Goal: Share content: Share content

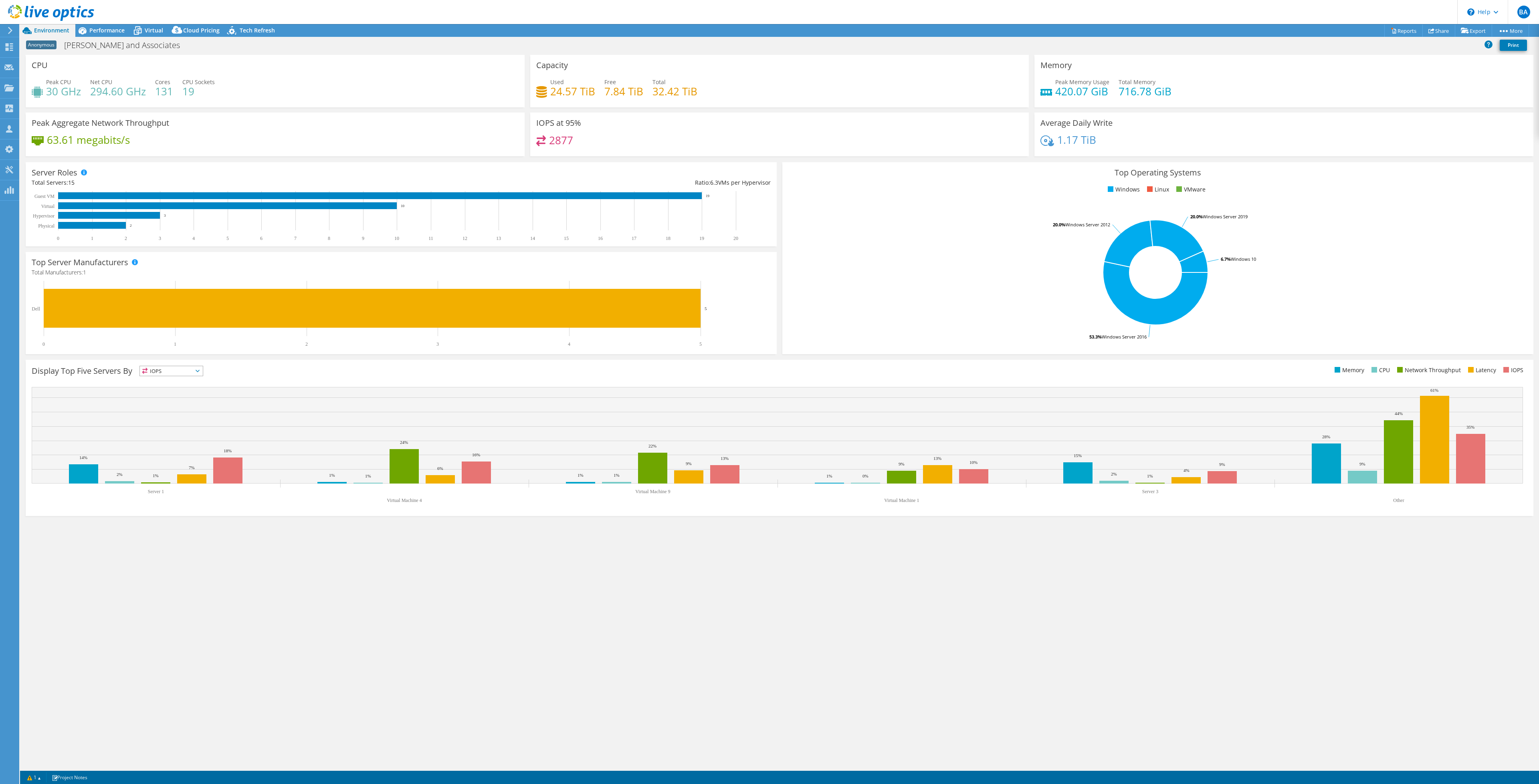
select select "USD"
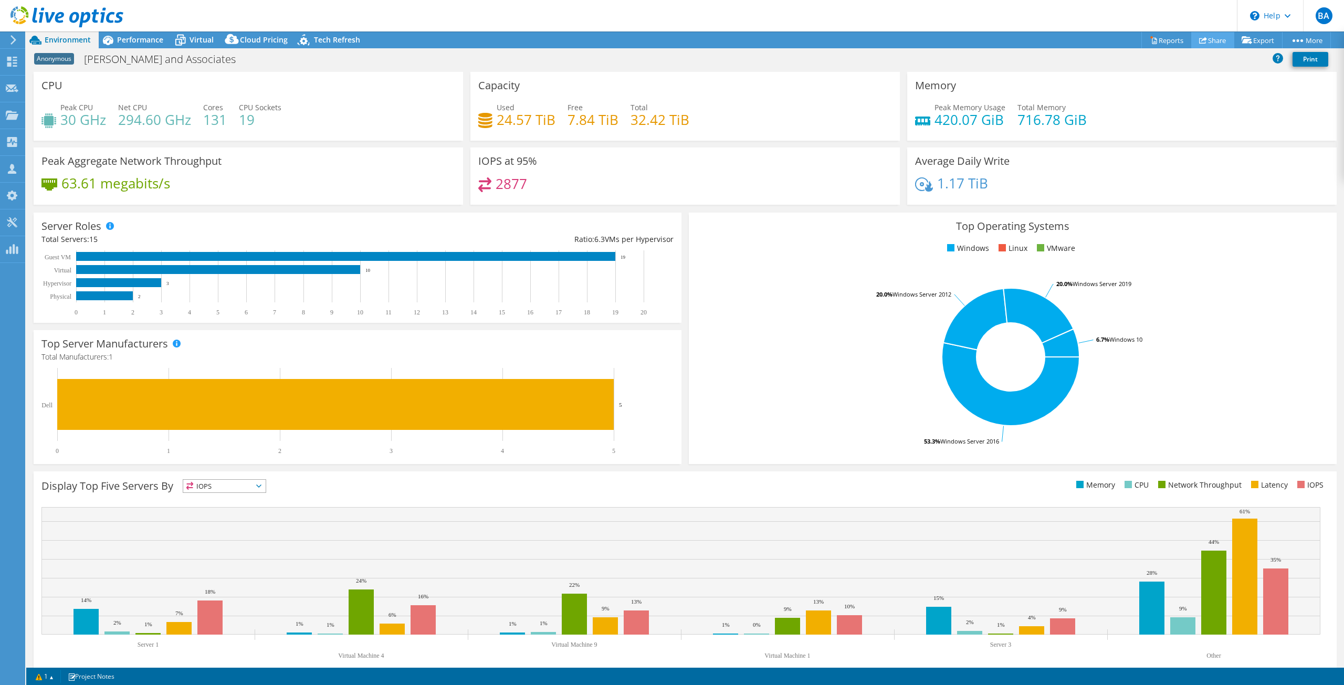
click at [1219, 43] on link "Share" at bounding box center [1212, 40] width 43 height 16
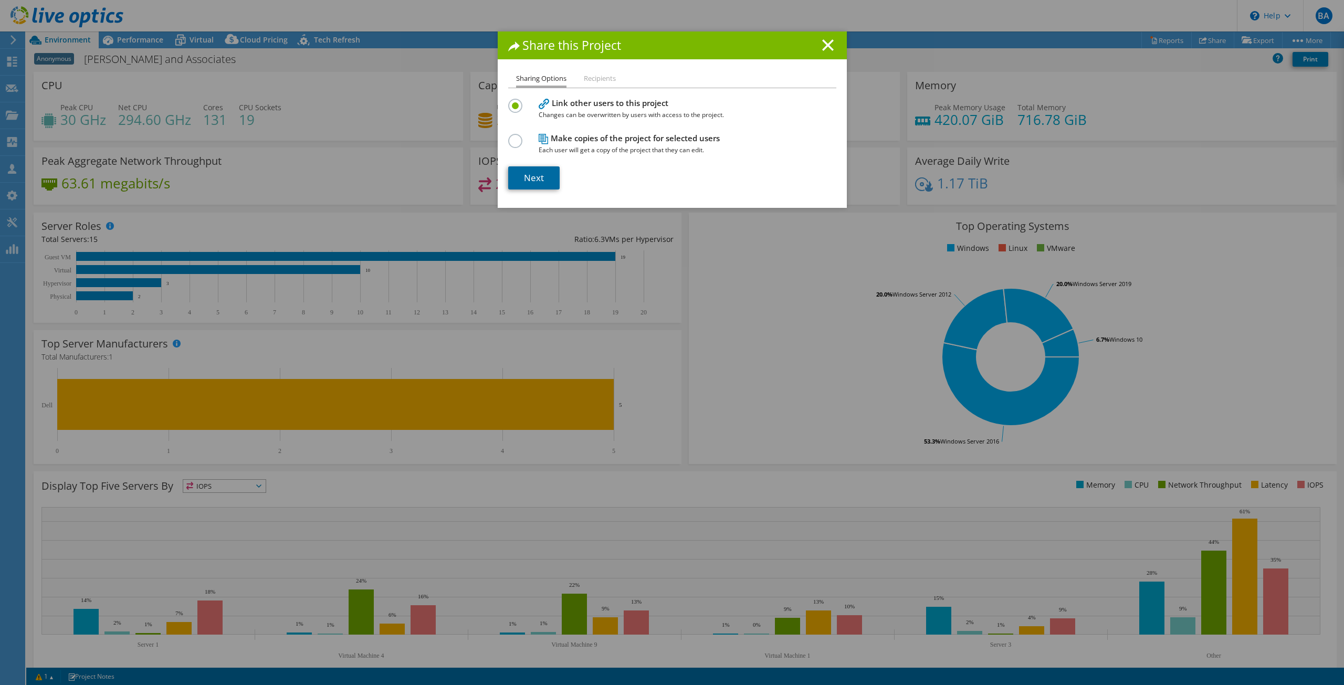
click at [530, 176] on link "Next" at bounding box center [533, 177] width 51 height 23
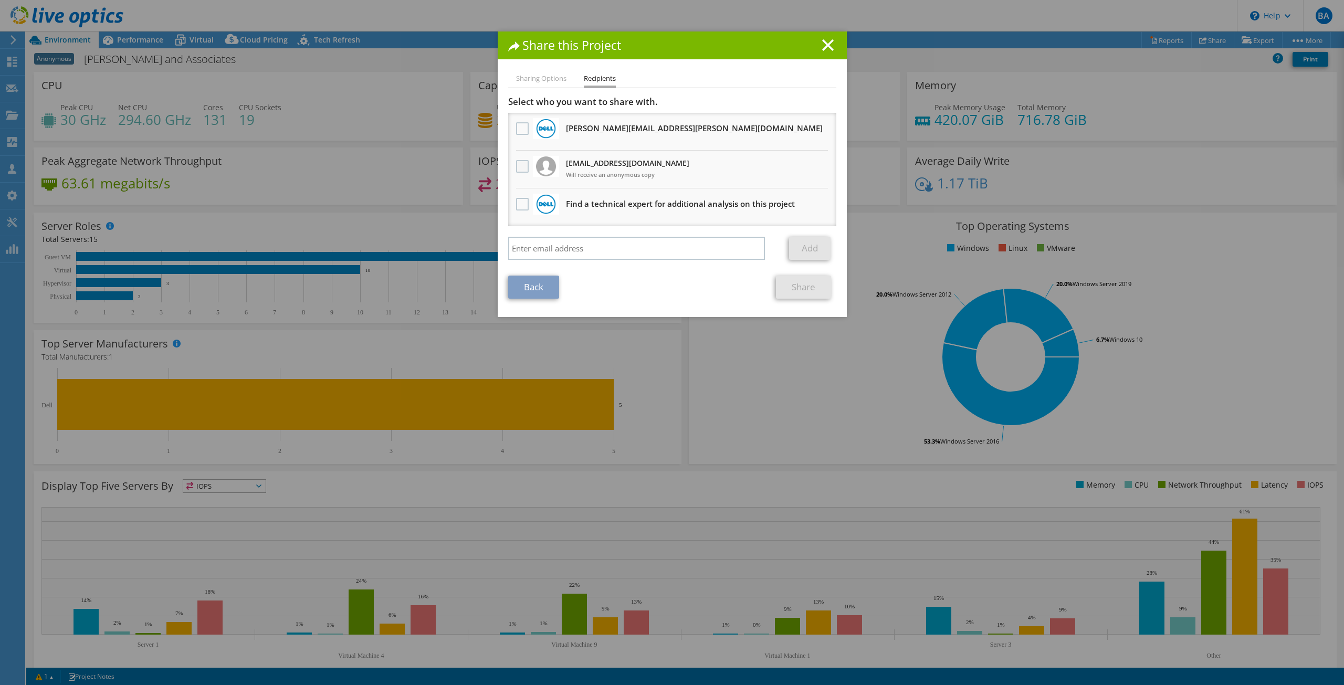
click at [516, 166] on label at bounding box center [523, 166] width 15 height 13
click at [0, 0] on input "checkbox" at bounding box center [0, 0] width 0 height 0
click at [792, 283] on link "Share" at bounding box center [803, 287] width 55 height 23
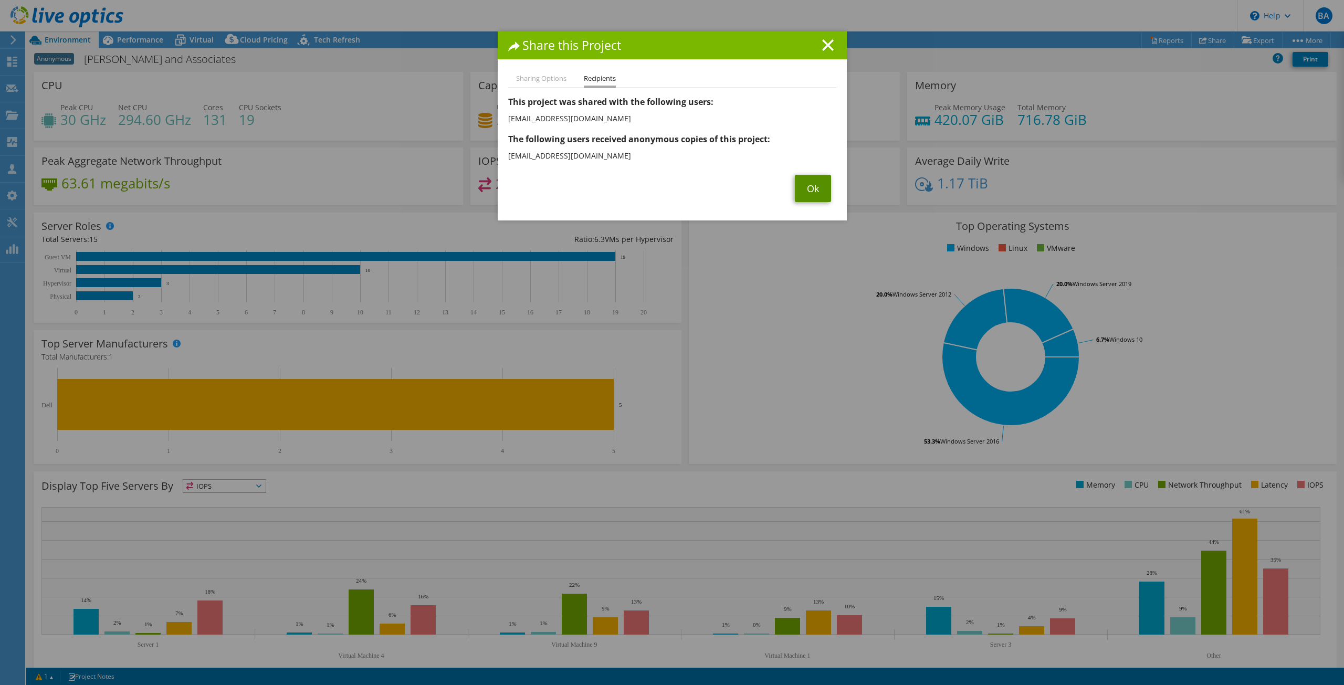
click at [812, 196] on link "Ok" at bounding box center [813, 188] width 36 height 27
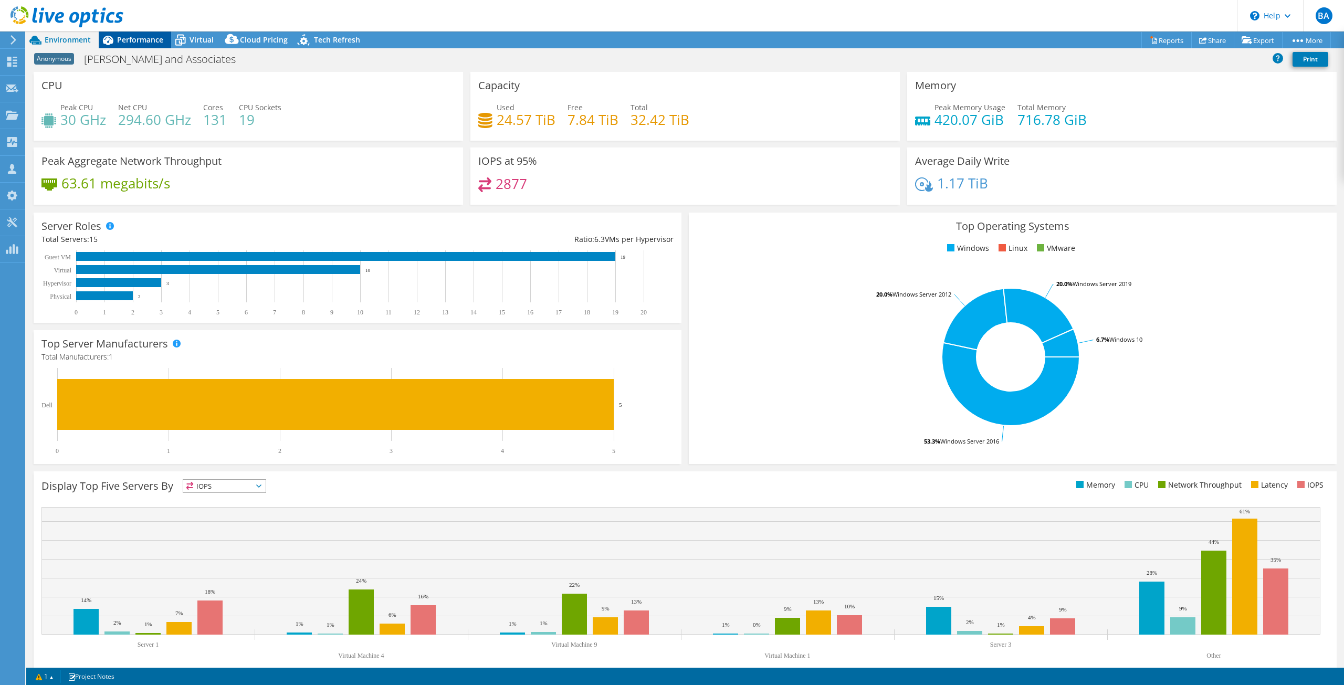
click at [135, 35] on span "Performance" at bounding box center [140, 40] width 46 height 10
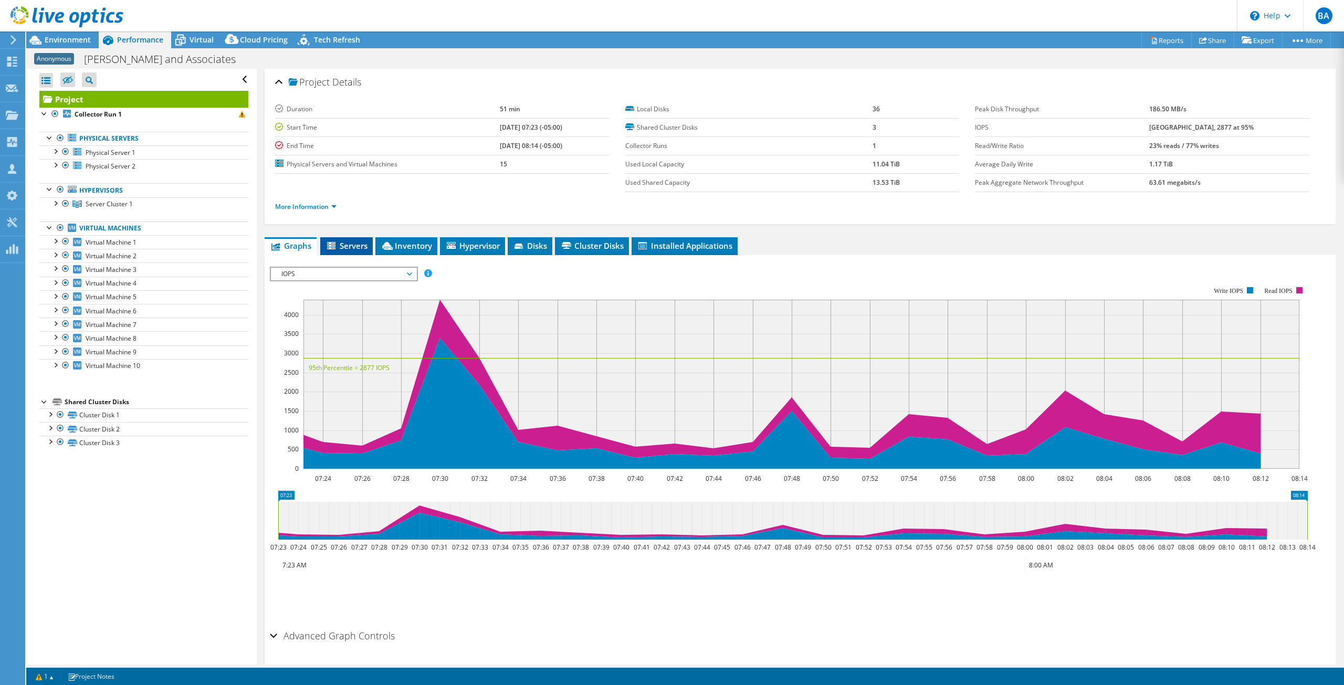
click at [344, 247] on span "Servers" at bounding box center [346, 245] width 42 height 10
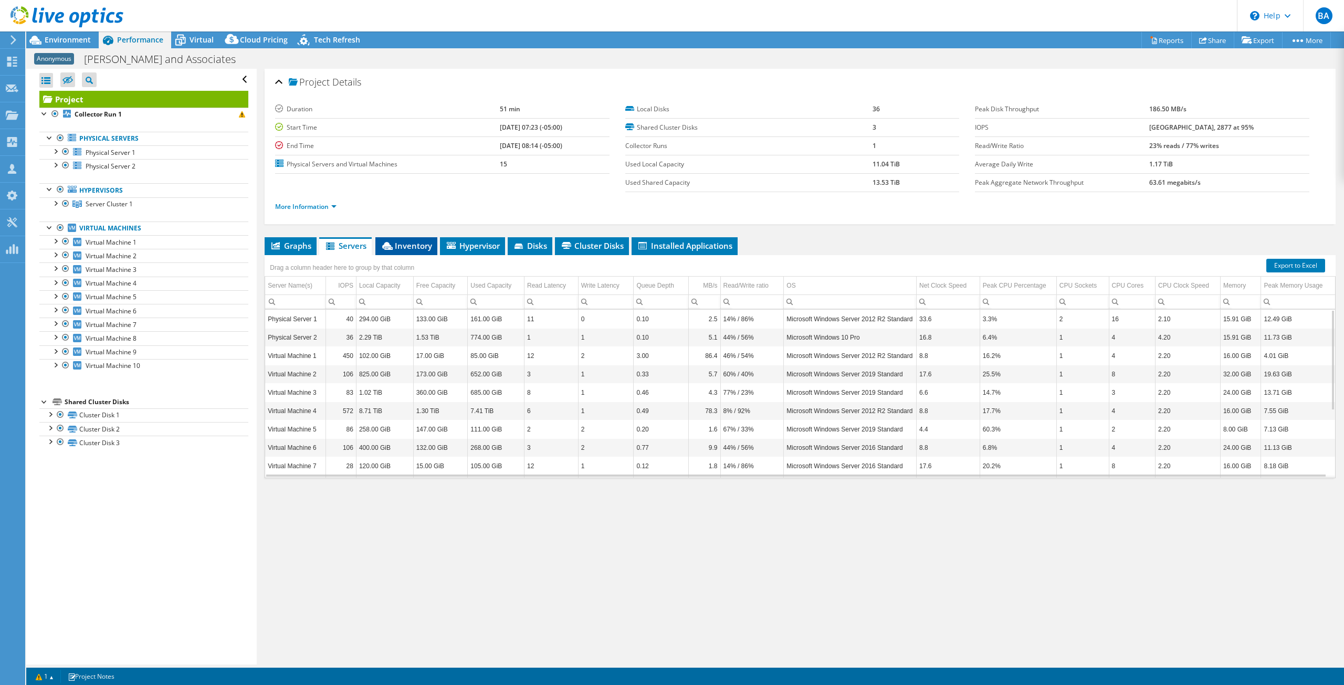
click at [405, 244] on span "Inventory" at bounding box center [406, 245] width 51 height 10
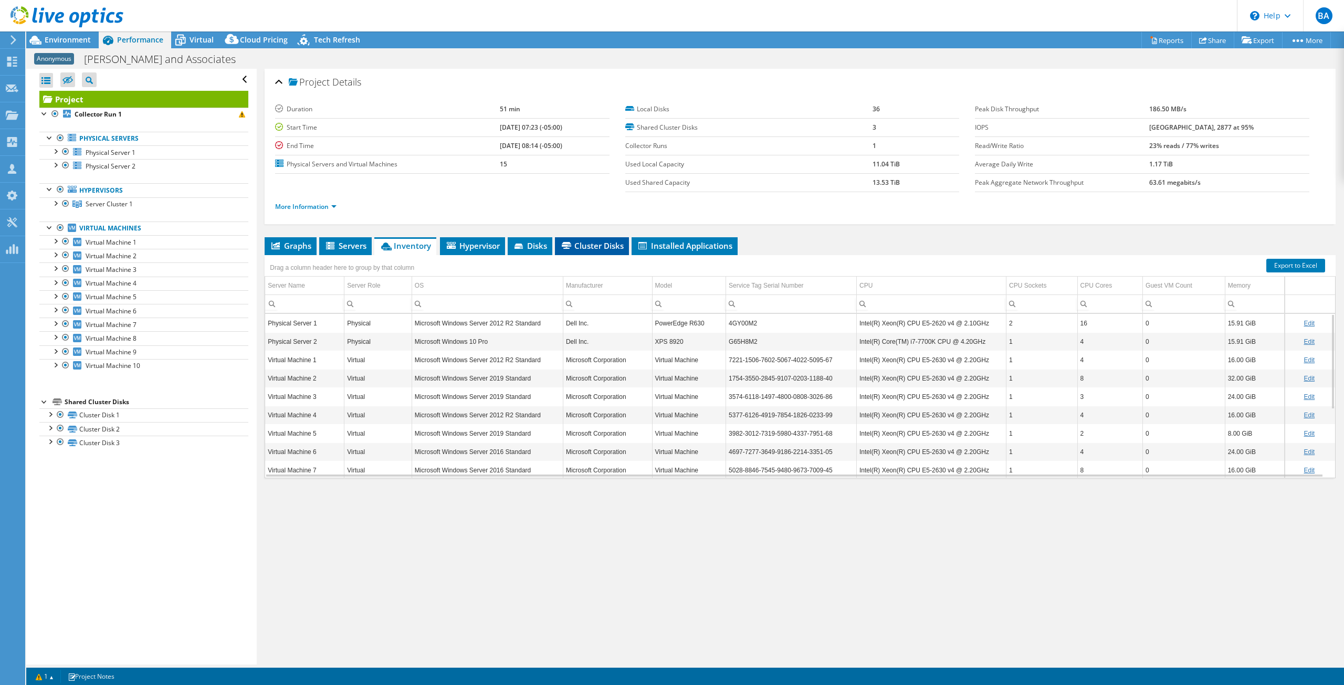
click at [574, 244] on span "Cluster Disks" at bounding box center [592, 245] width 64 height 10
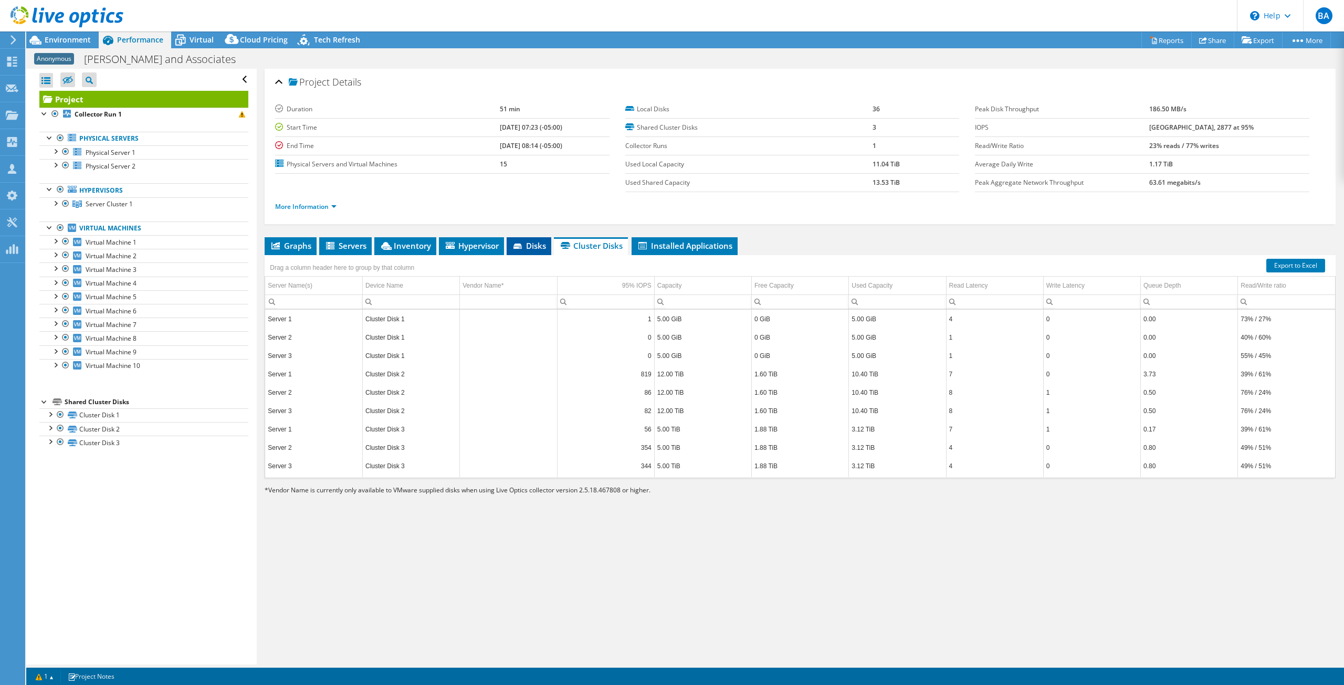
click at [536, 245] on span "Disks" at bounding box center [529, 245] width 34 height 10
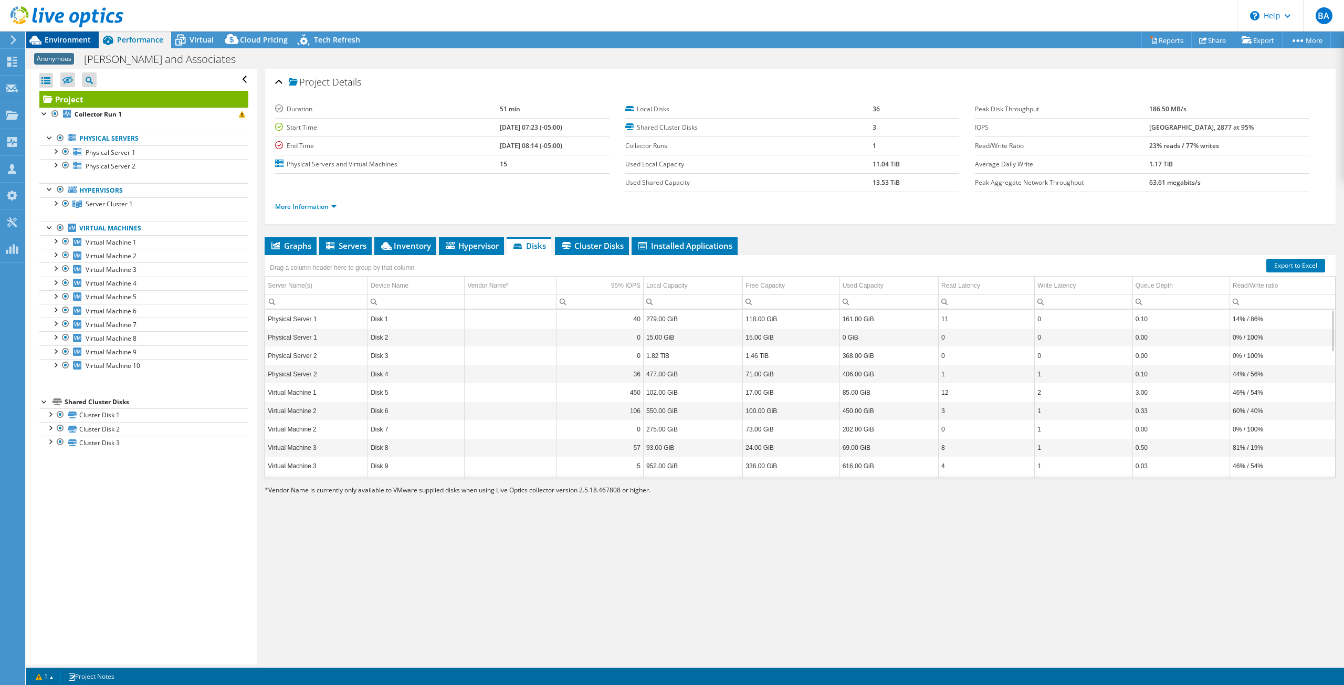
click at [62, 35] on span "Environment" at bounding box center [68, 40] width 46 height 10
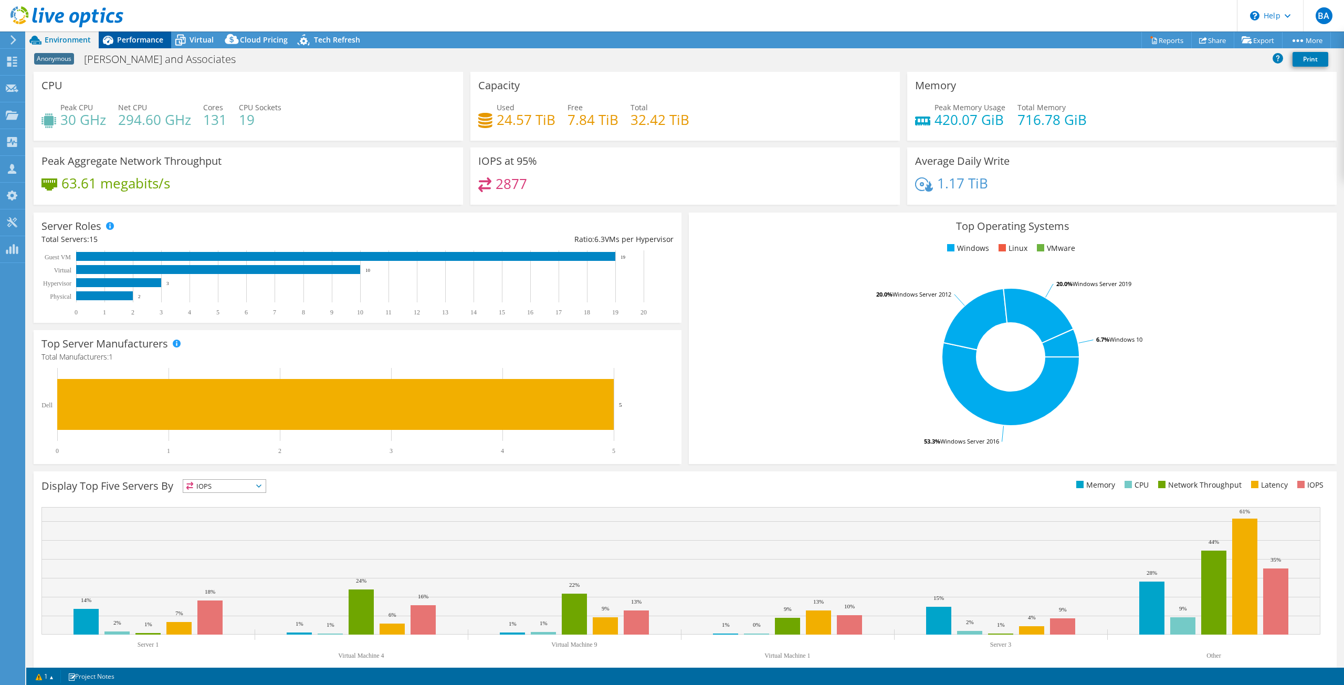
click at [153, 39] on span "Performance" at bounding box center [140, 40] width 46 height 10
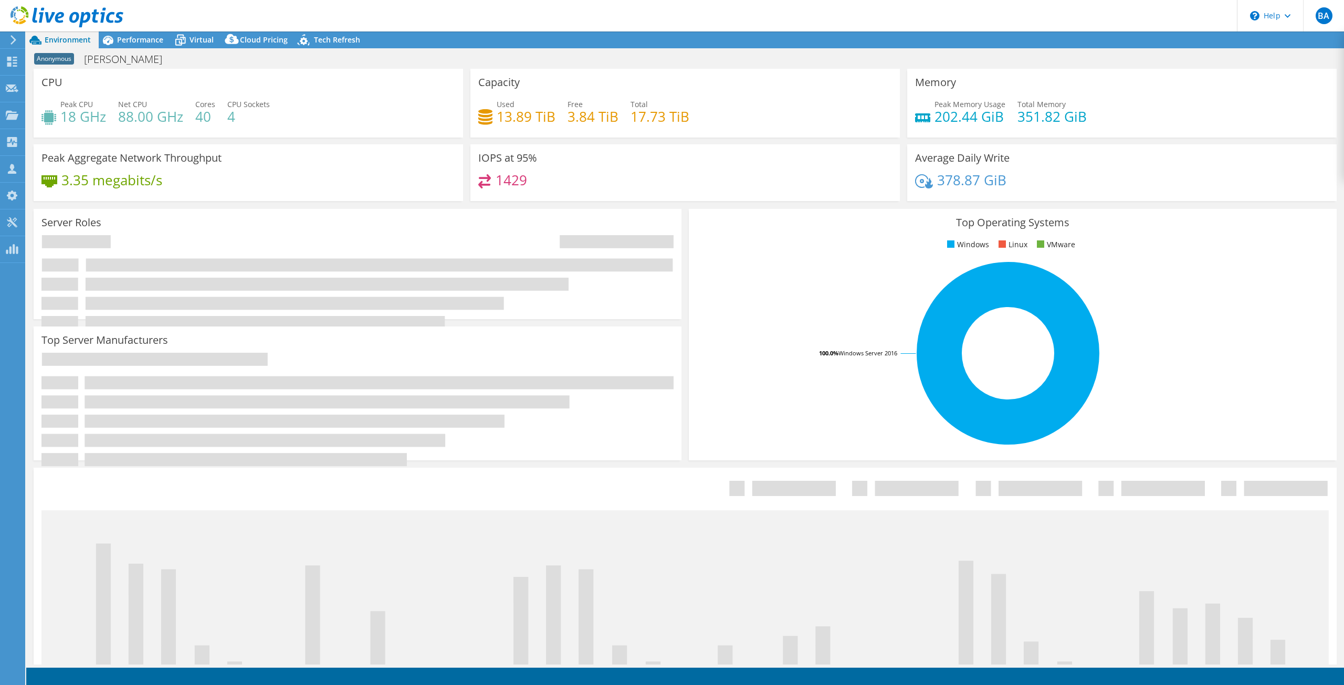
select select "USD"
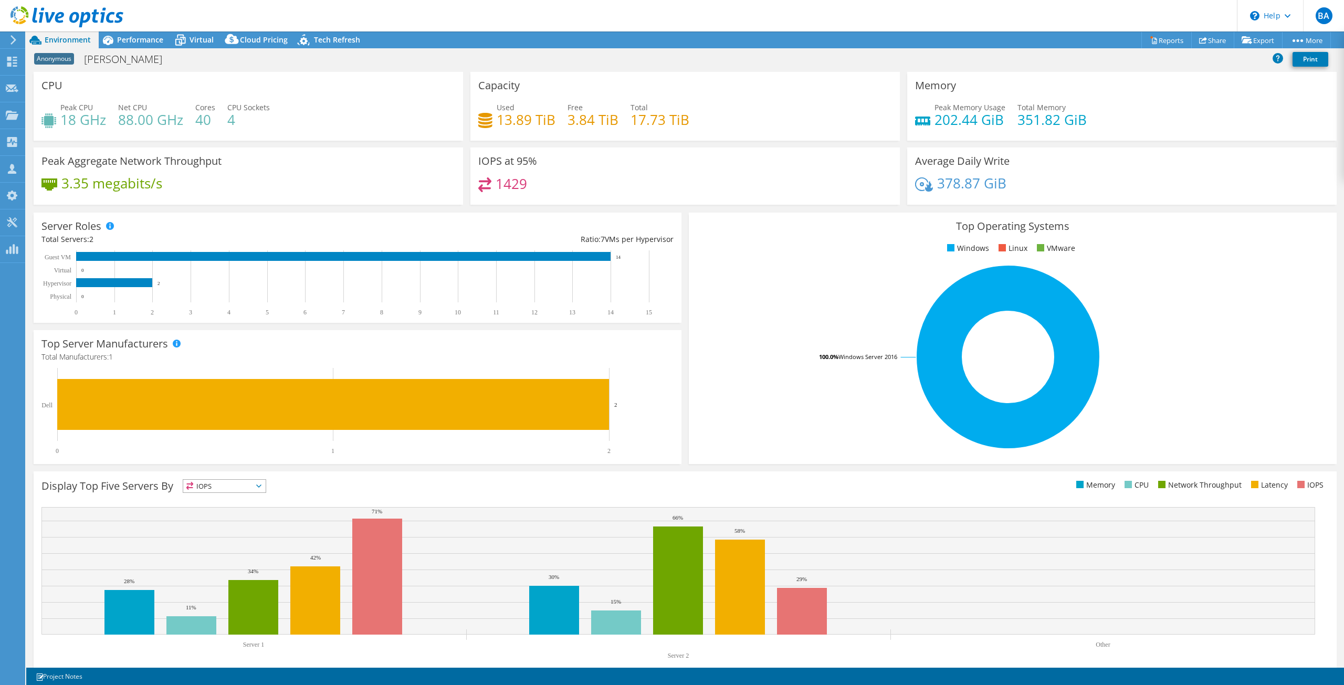
click at [93, 44] on div "Environment" at bounding box center [62, 39] width 72 height 17
click at [138, 38] on span "Performance" at bounding box center [140, 40] width 46 height 10
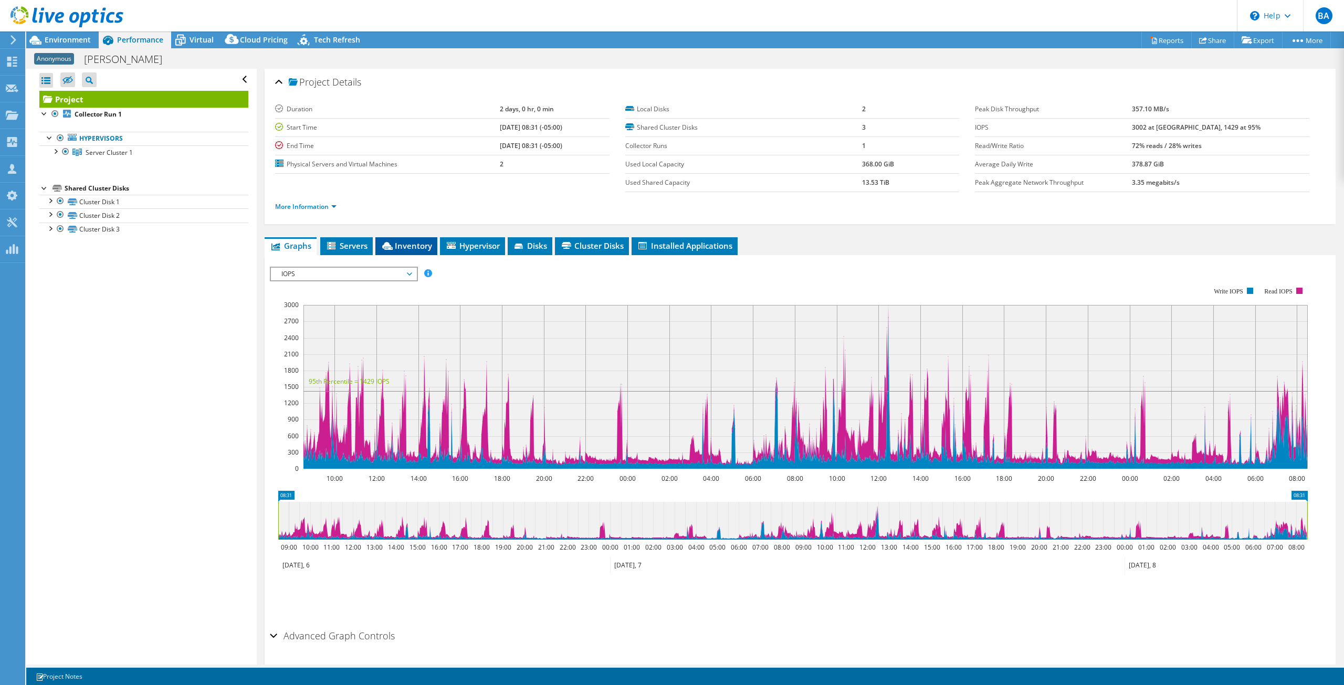
click at [421, 247] on span "Inventory" at bounding box center [406, 245] width 51 height 10
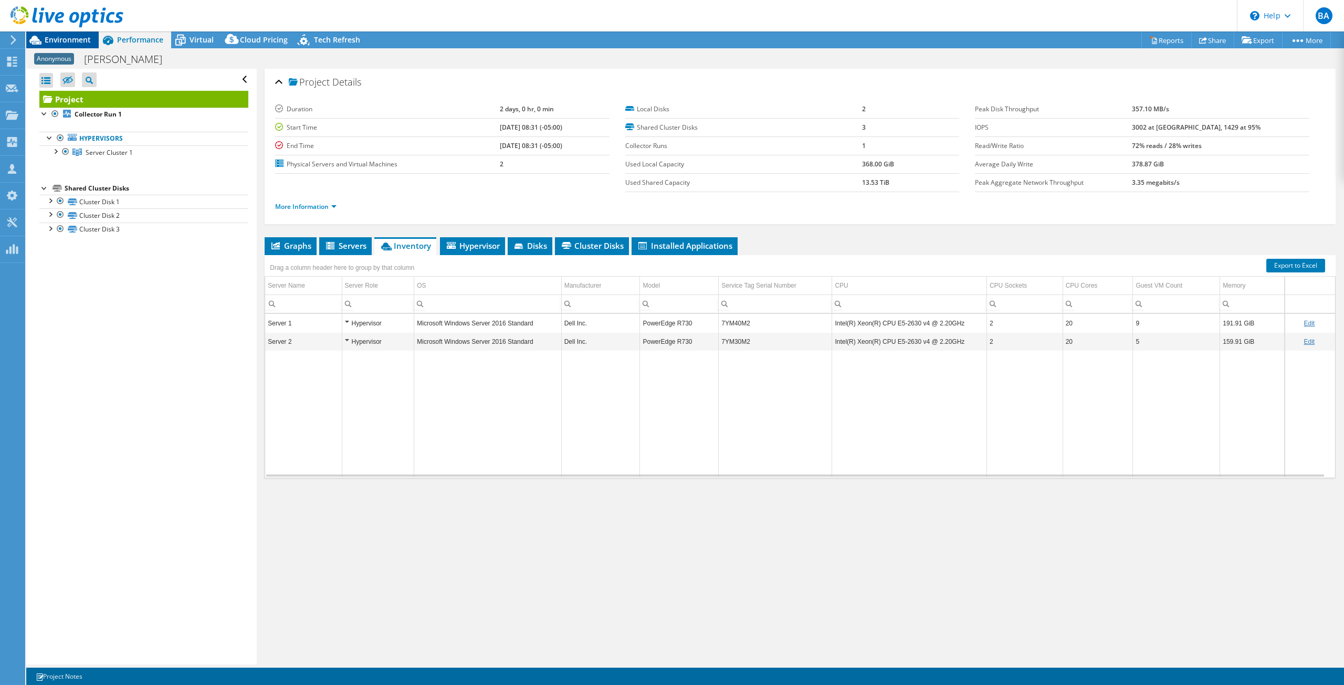
click at [68, 45] on div "Environment" at bounding box center [62, 39] width 72 height 17
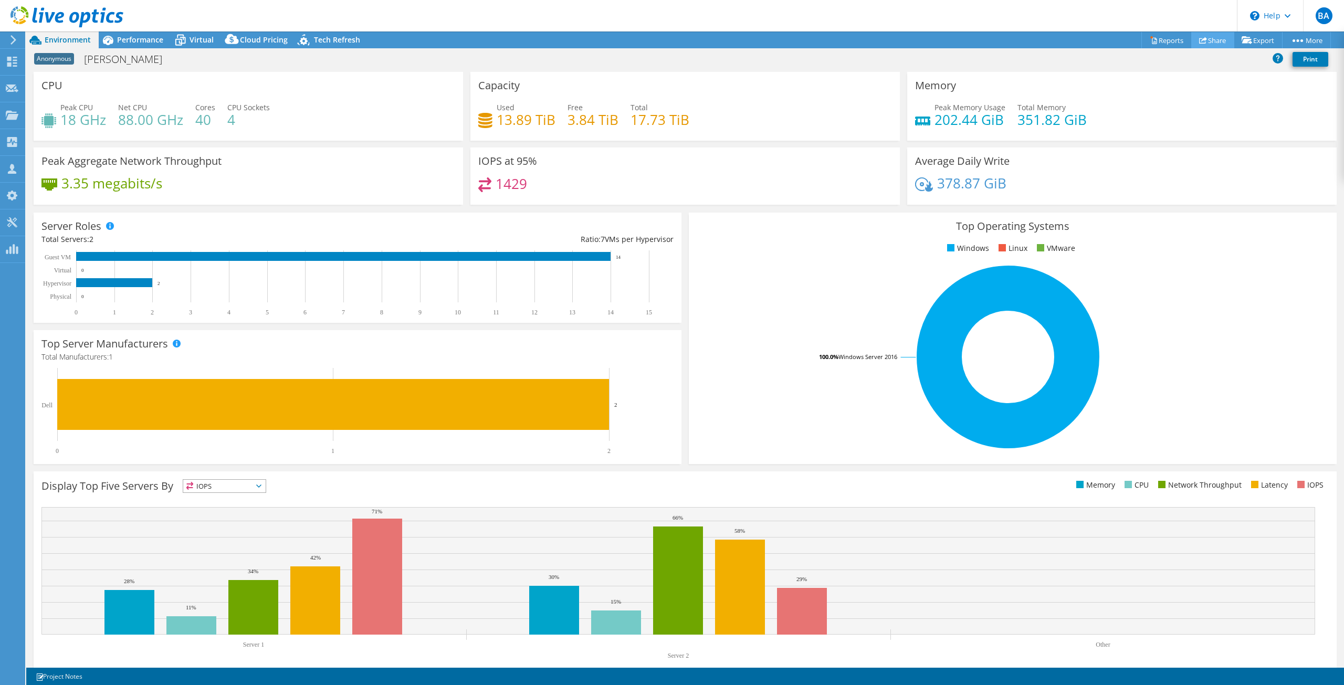
click at [1208, 38] on link "Share" at bounding box center [1212, 40] width 43 height 16
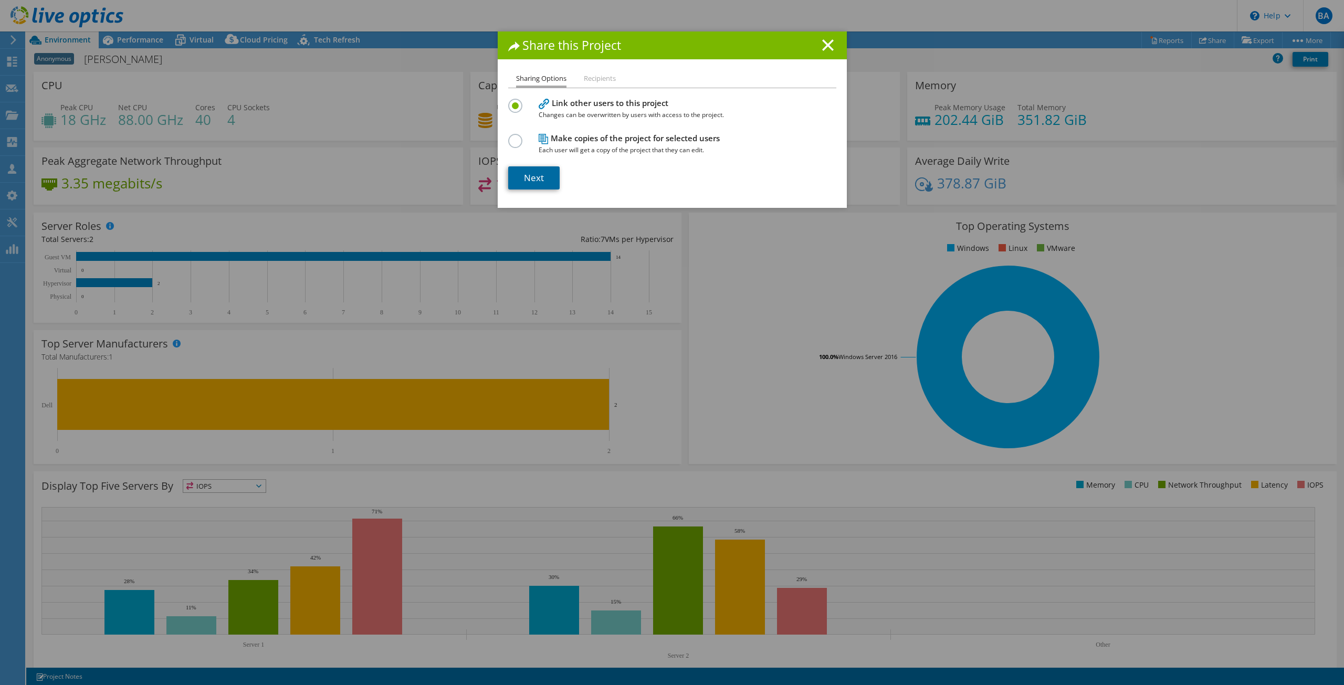
click at [533, 178] on link "Next" at bounding box center [533, 177] width 51 height 23
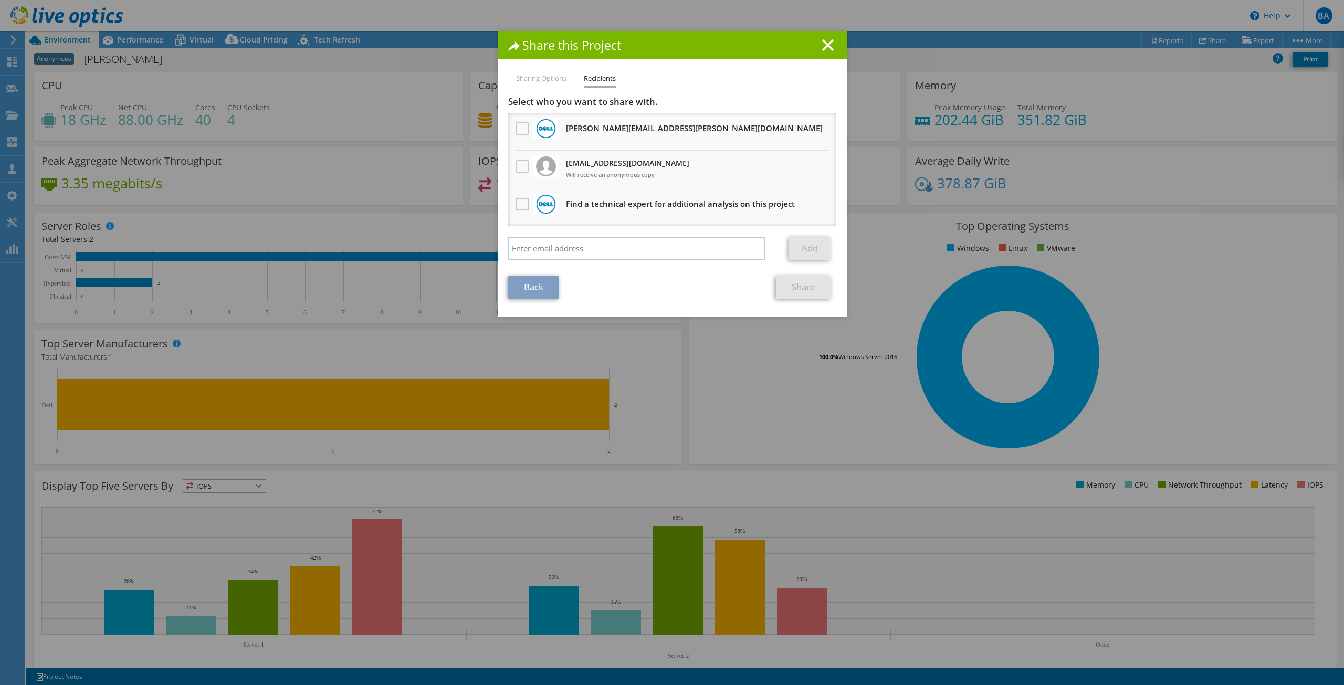
click at [560, 168] on li "mdonnan@abtechtechnologies.com Will receive an anonymous copy" at bounding box center [672, 170] width 328 height 38
click at [518, 170] on label at bounding box center [523, 166] width 15 height 13
click at [0, 0] on input "checkbox" at bounding box center [0, 0] width 0 height 0
click at [798, 290] on link "Share" at bounding box center [803, 287] width 55 height 23
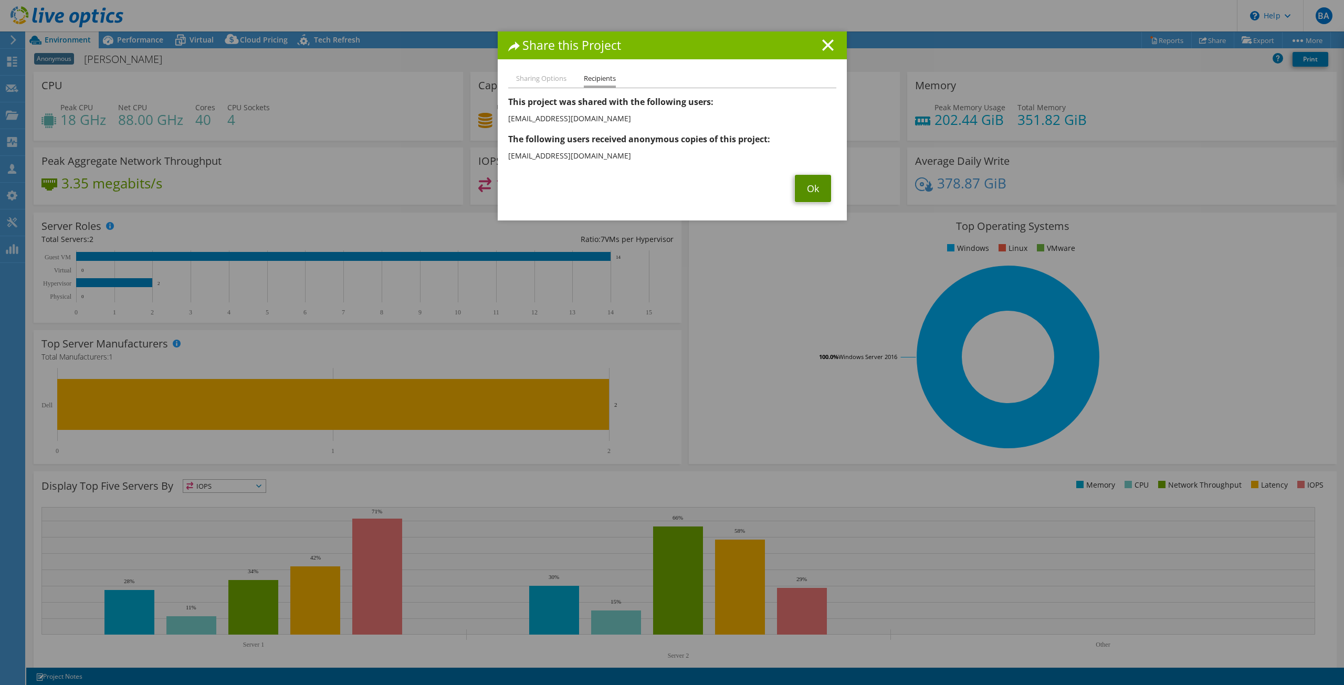
drag, startPoint x: 801, startPoint y: 187, endPoint x: 800, endPoint y: 182, distance: 5.9
click at [801, 187] on link "Ok" at bounding box center [813, 188] width 36 height 27
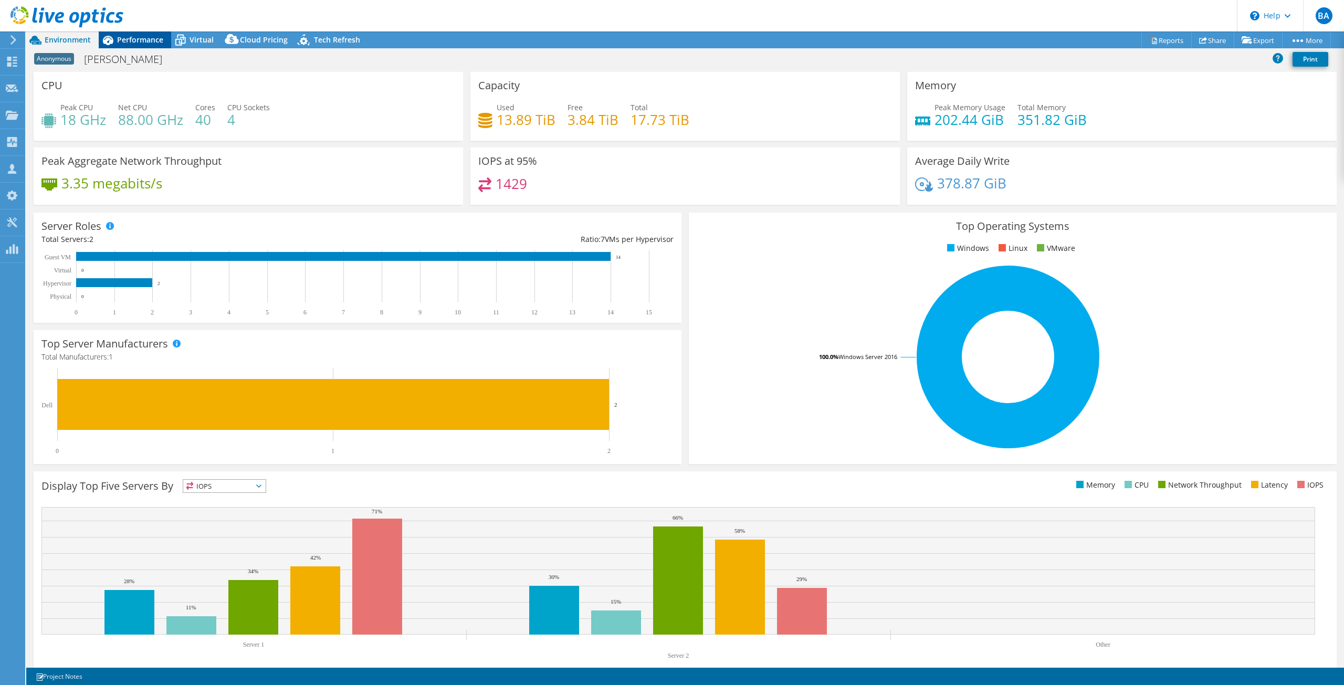
click at [141, 43] on span "Performance" at bounding box center [140, 40] width 46 height 10
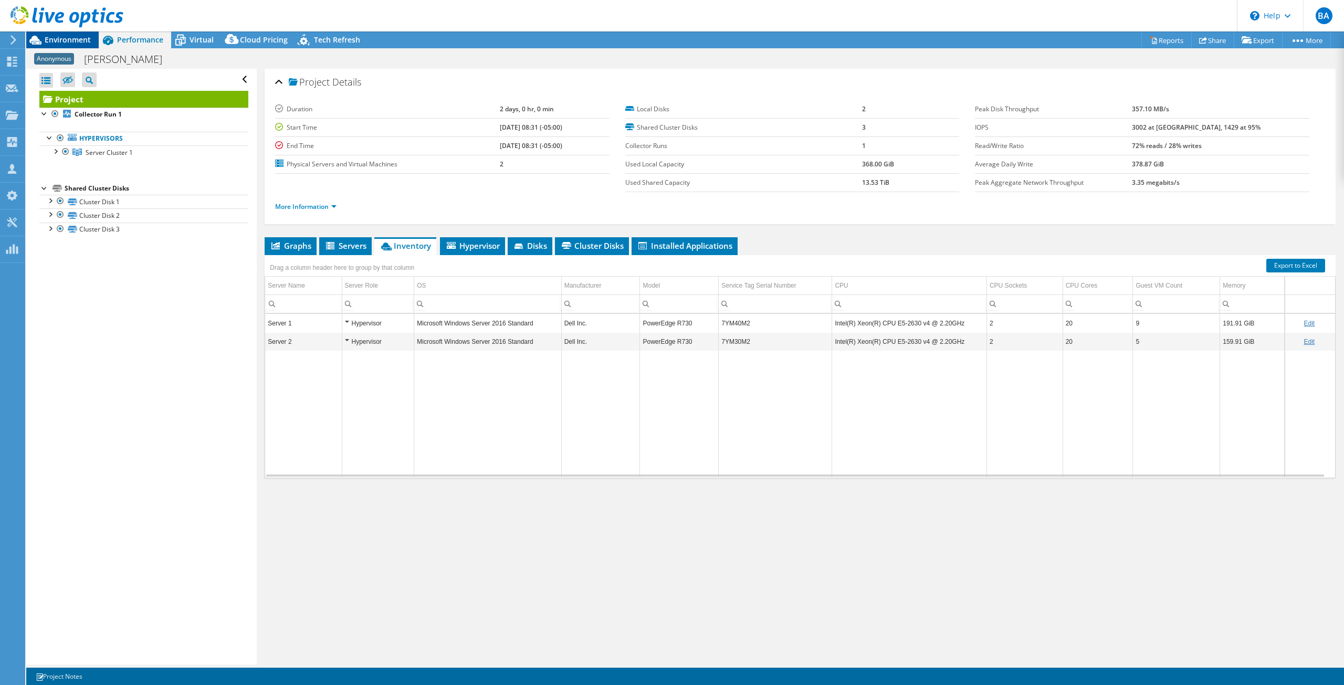
click at [67, 39] on span "Environment" at bounding box center [68, 40] width 46 height 10
